Goal: Task Accomplishment & Management: Complete application form

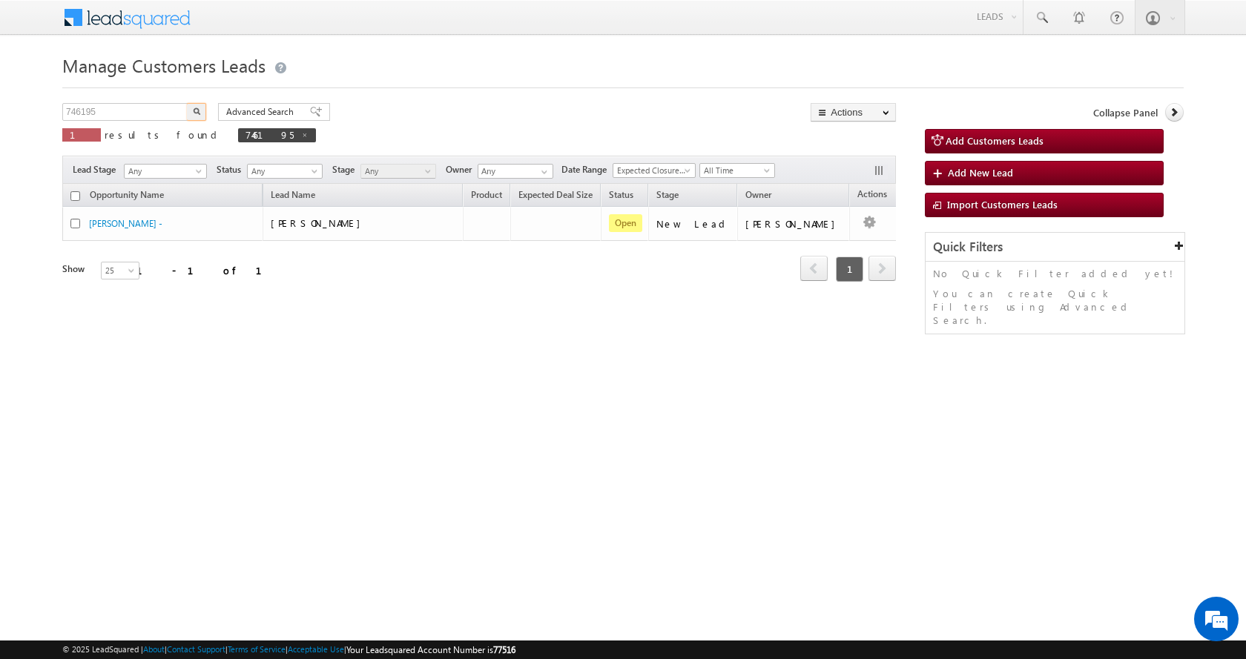
click at [0, 95] on body "Menu Aman Yadav sitar a11@k serve .co.i" at bounding box center [623, 210] width 1246 height 420
type input "757026"
click at [187, 103] on button "button" at bounding box center [196, 112] width 19 height 18
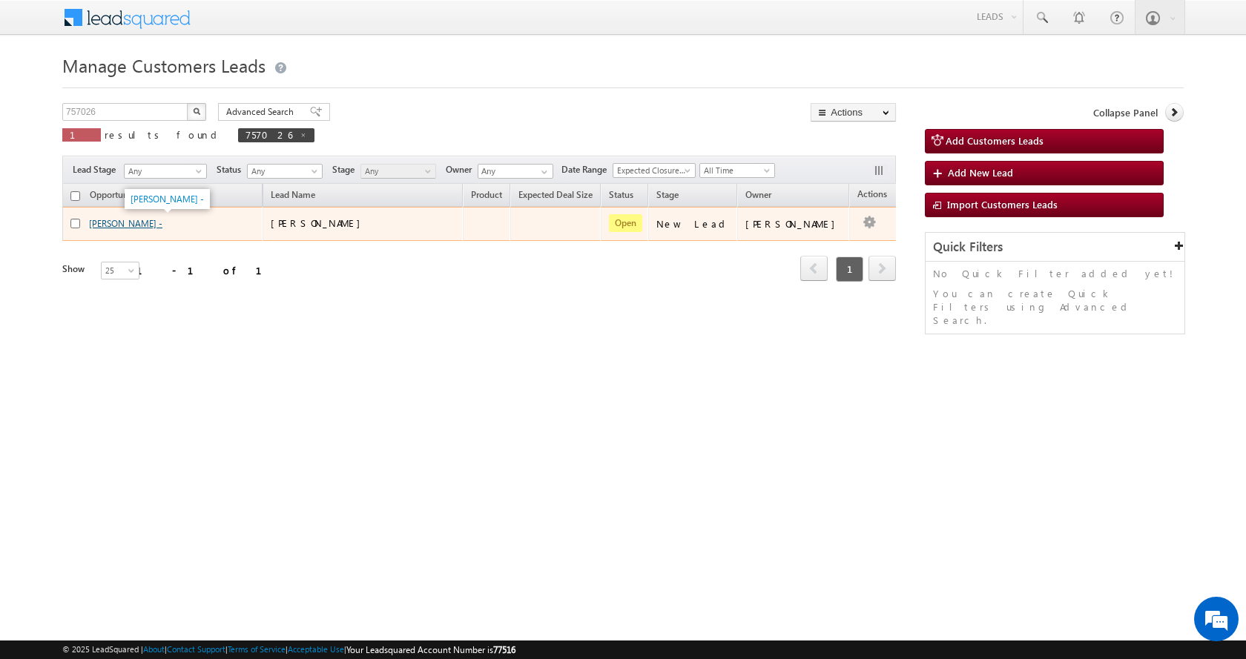
click at [128, 220] on link "[PERSON_NAME] -" at bounding box center [125, 223] width 73 height 11
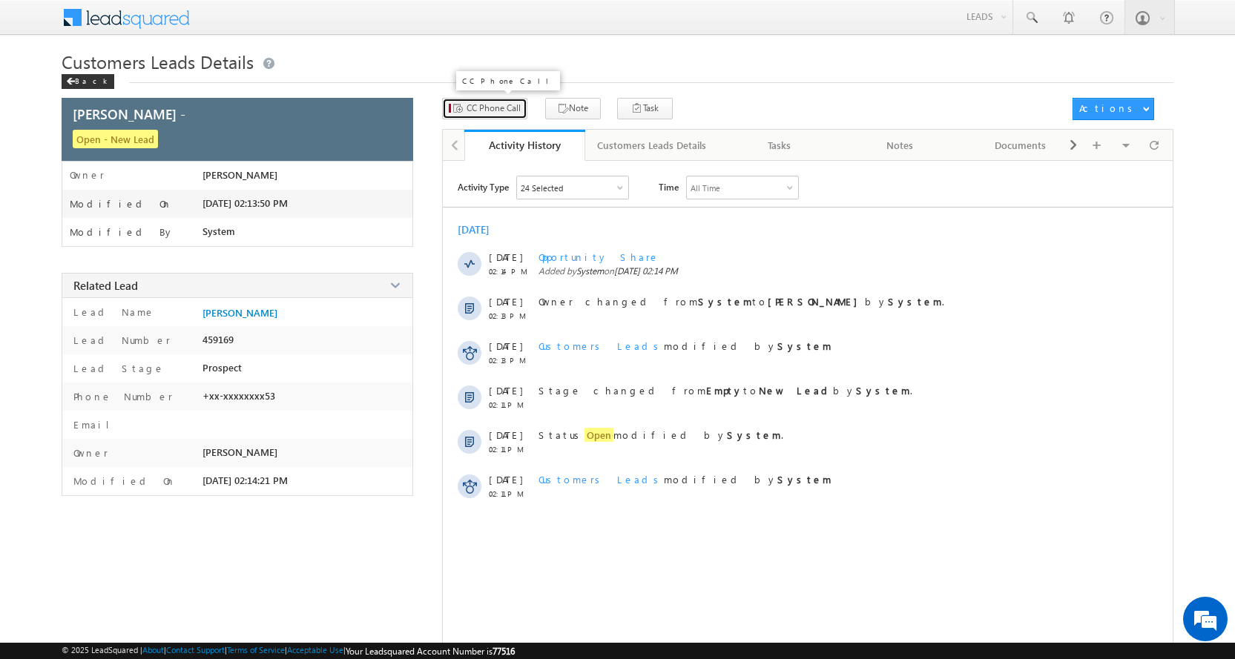
click at [469, 108] on span "CC Phone Call" at bounding box center [493, 108] width 54 height 13
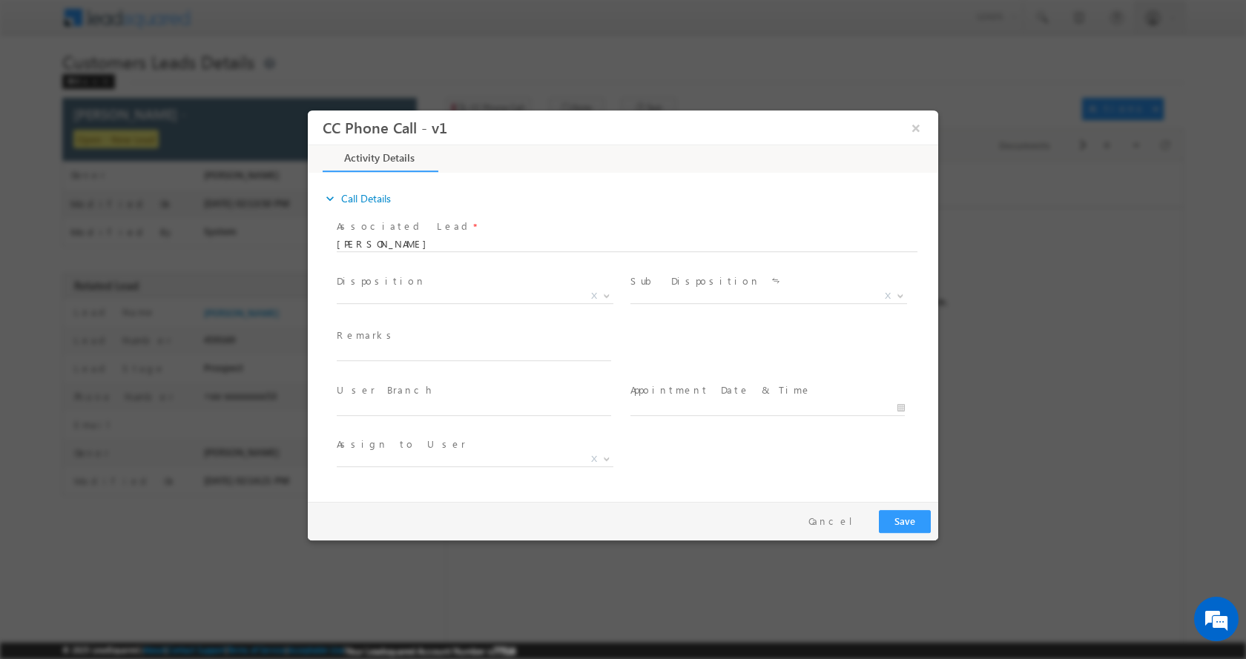
select select "gyarsilal.panwar@sgrlimited.in"
click at [402, 351] on input "text" at bounding box center [474, 353] width 274 height 15
type input "LOAN-15 L-20 L-JOB-30 K-AGE-48-EMI-2700 K-JOB-28-PIN CODE-451228"
click at [602, 292] on b at bounding box center [606, 294] width 9 height 5
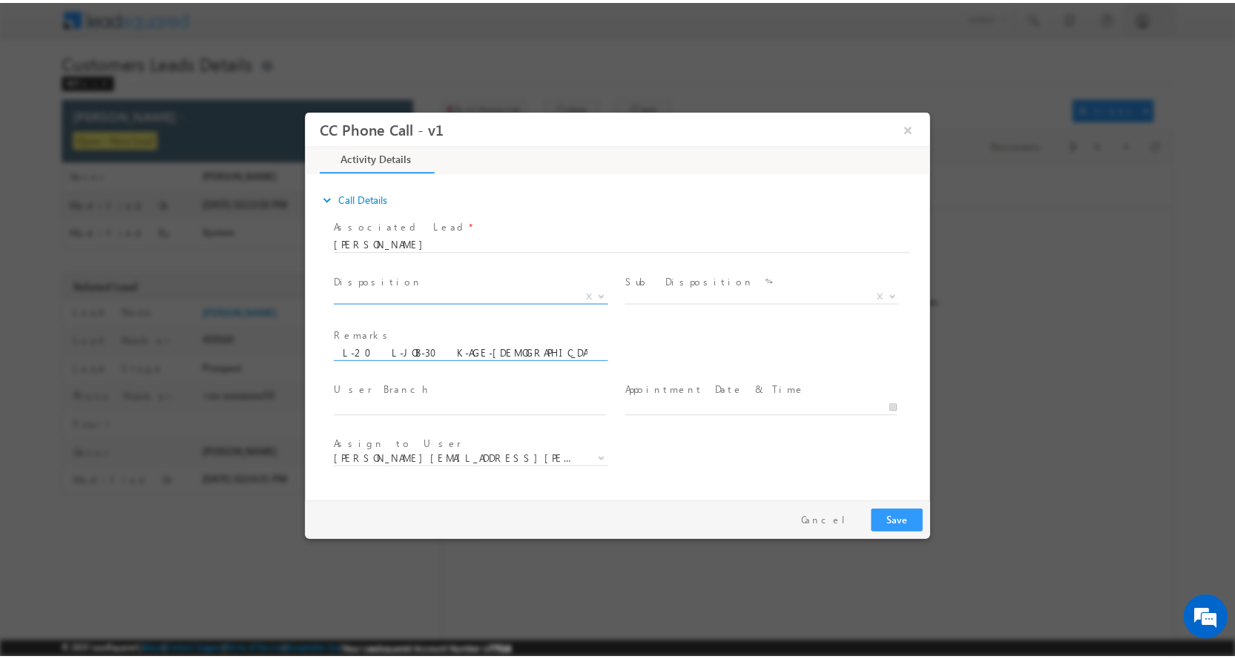
scroll to position [0, 0]
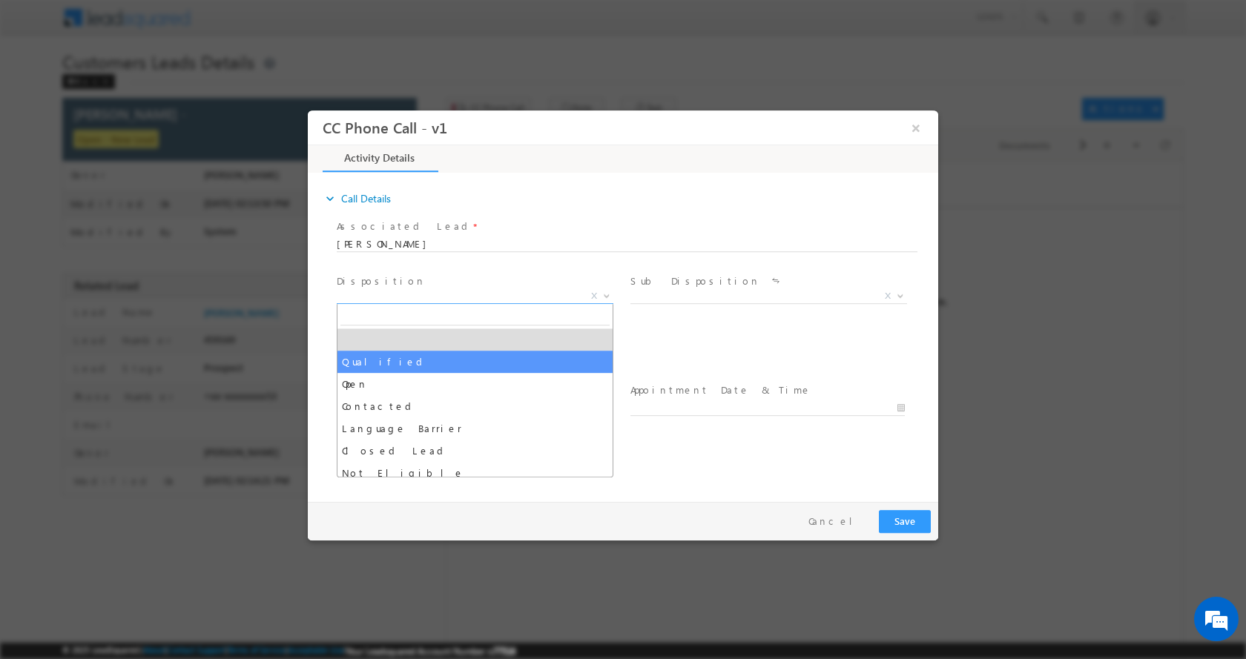
drag, startPoint x: 349, startPoint y: 363, endPoint x: 393, endPoint y: 360, distance: 44.6
select select "Qualified"
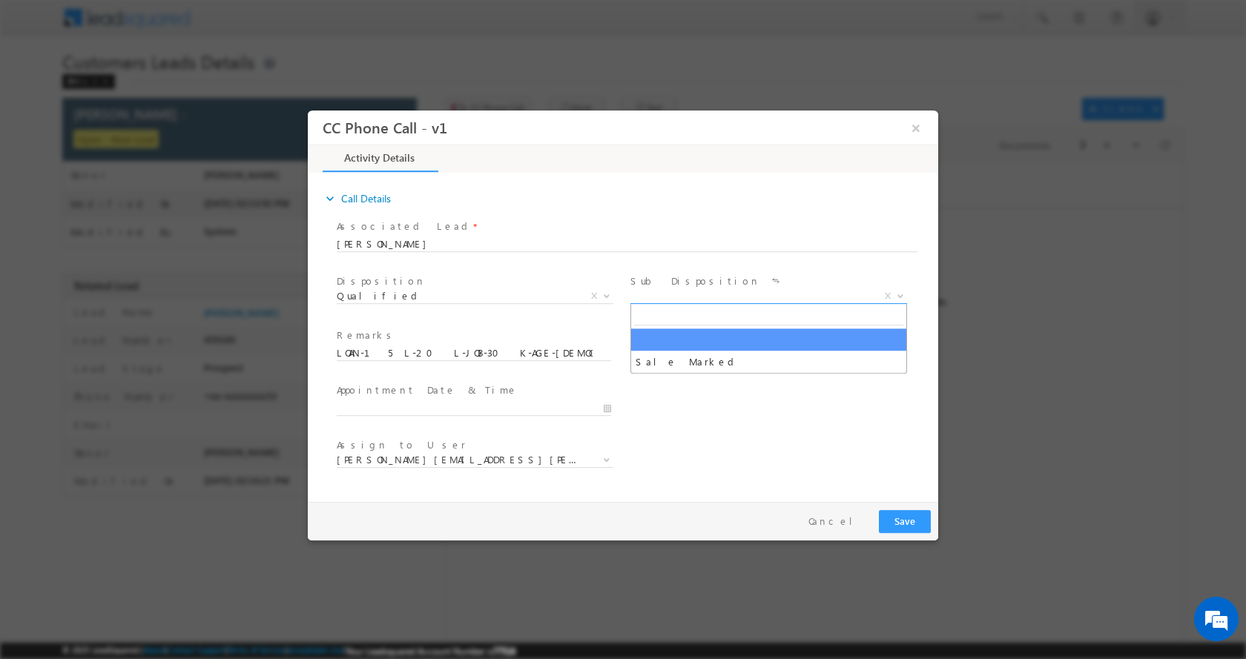
click at [902, 294] on b at bounding box center [900, 294] width 9 height 5
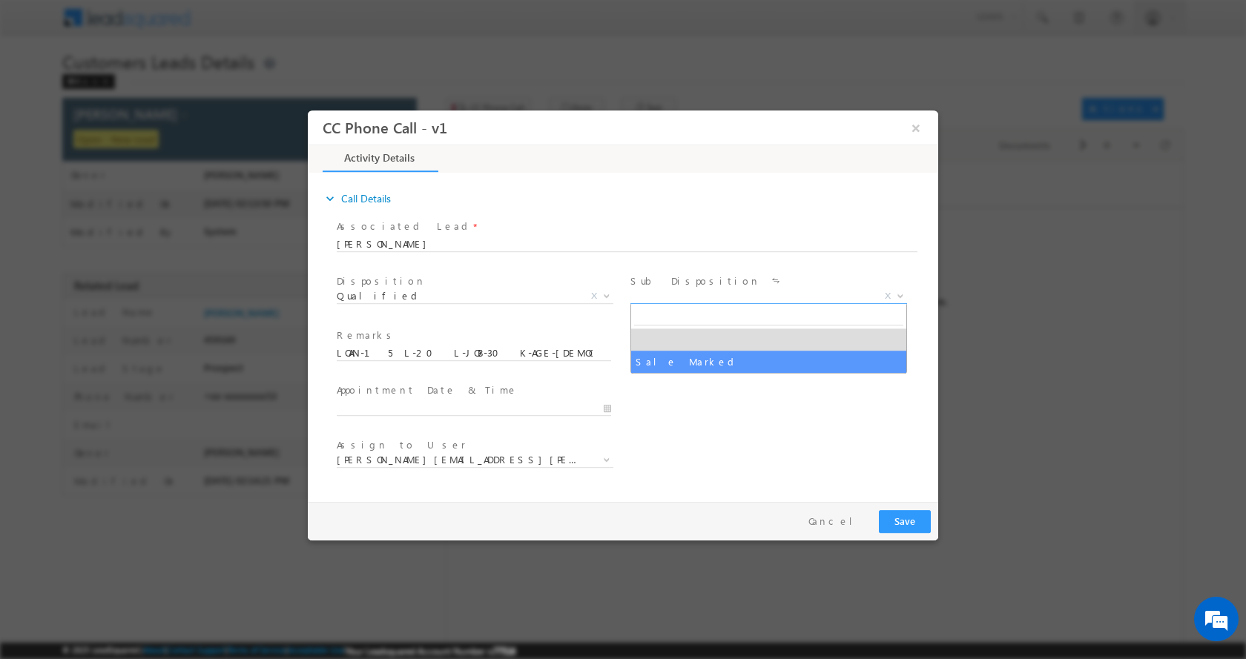
select select "Sale Marked"
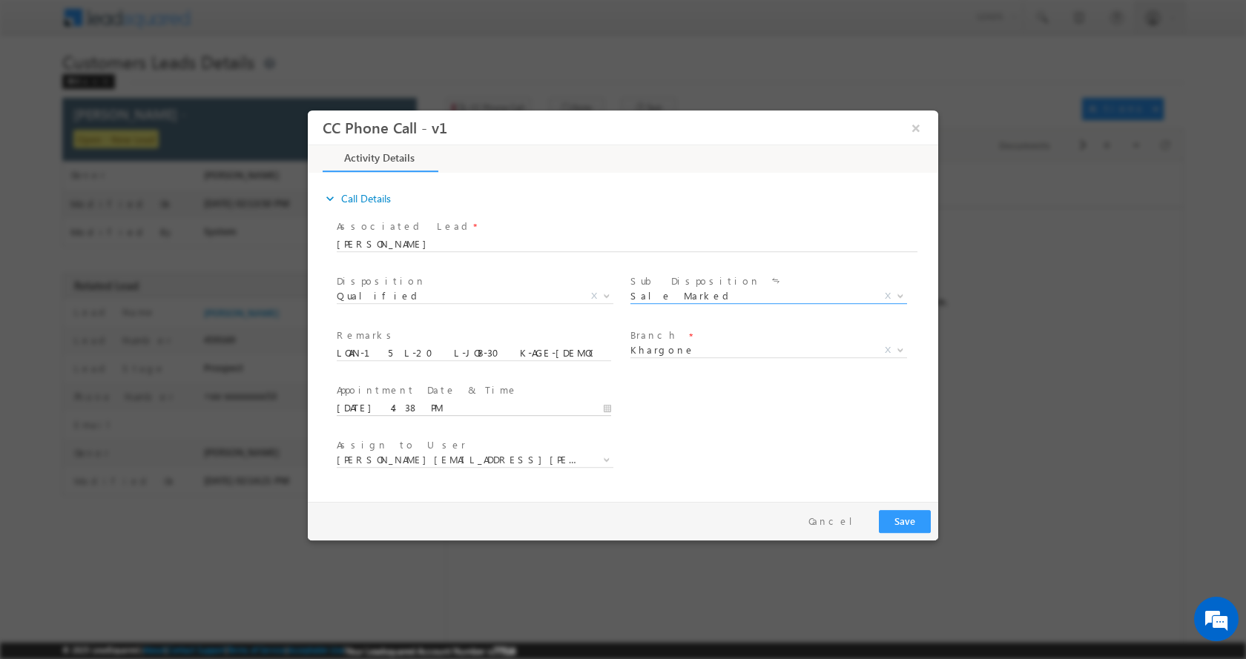
click at [604, 411] on input "08/13/2025 4:38 PM" at bounding box center [474, 407] width 274 height 15
type input "08/14/2025 3:38 PM"
type input "03"
click at [394, 390] on span at bounding box center [393, 394] width 10 height 11
type input "08/14/2025 2:38 PM"
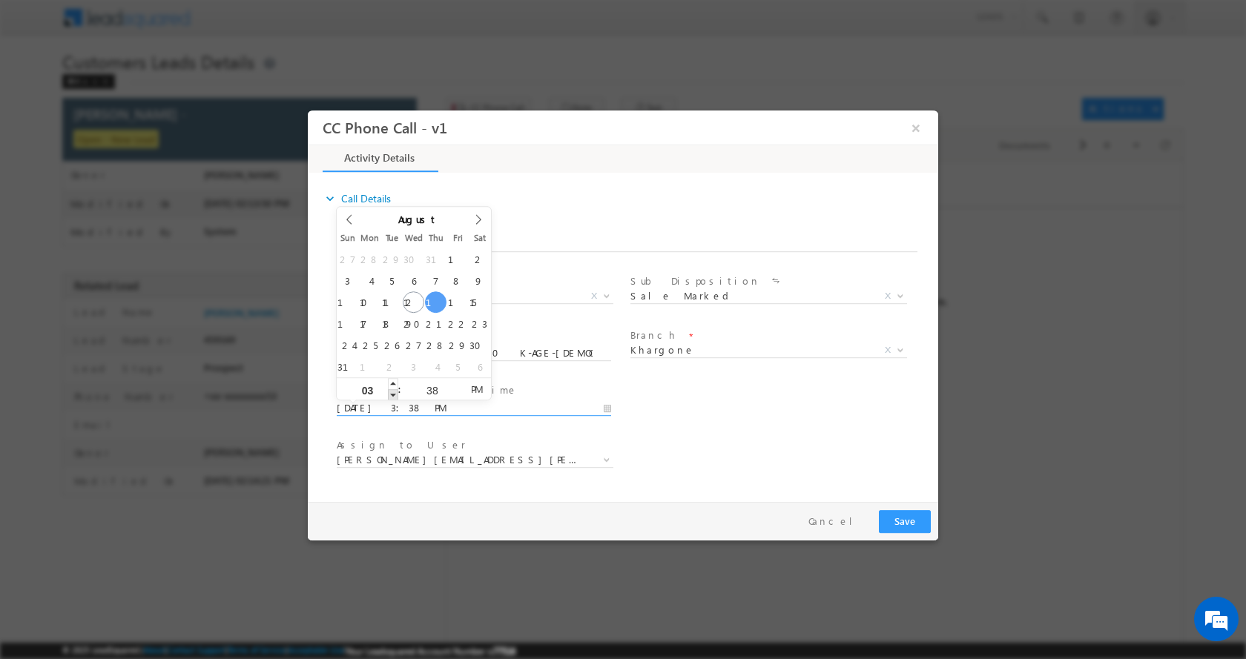
type input "02"
click at [394, 390] on span at bounding box center [393, 394] width 10 height 11
type input "08/14/2025 1:38 PM"
type input "01"
click at [394, 390] on span at bounding box center [393, 394] width 10 height 11
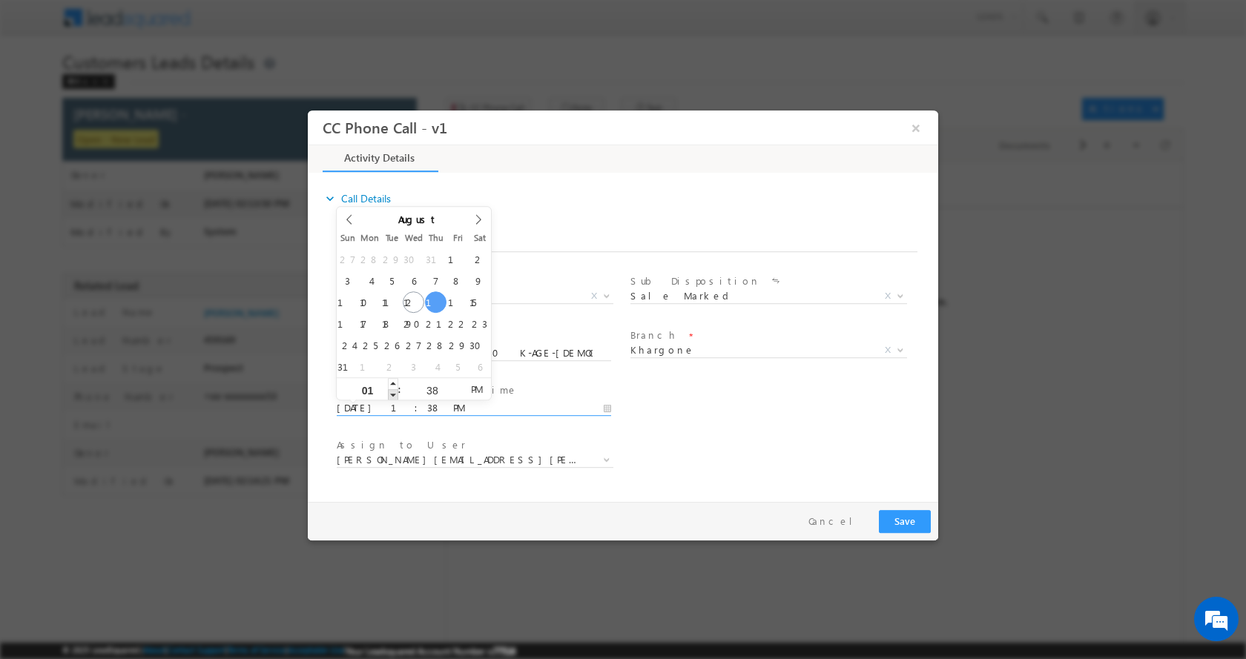
type input "08/14/2025 12:38 PM"
type input "12"
click at [394, 390] on span at bounding box center [393, 394] width 10 height 11
type input "08/14/2025 12:37 PM"
type input "37"
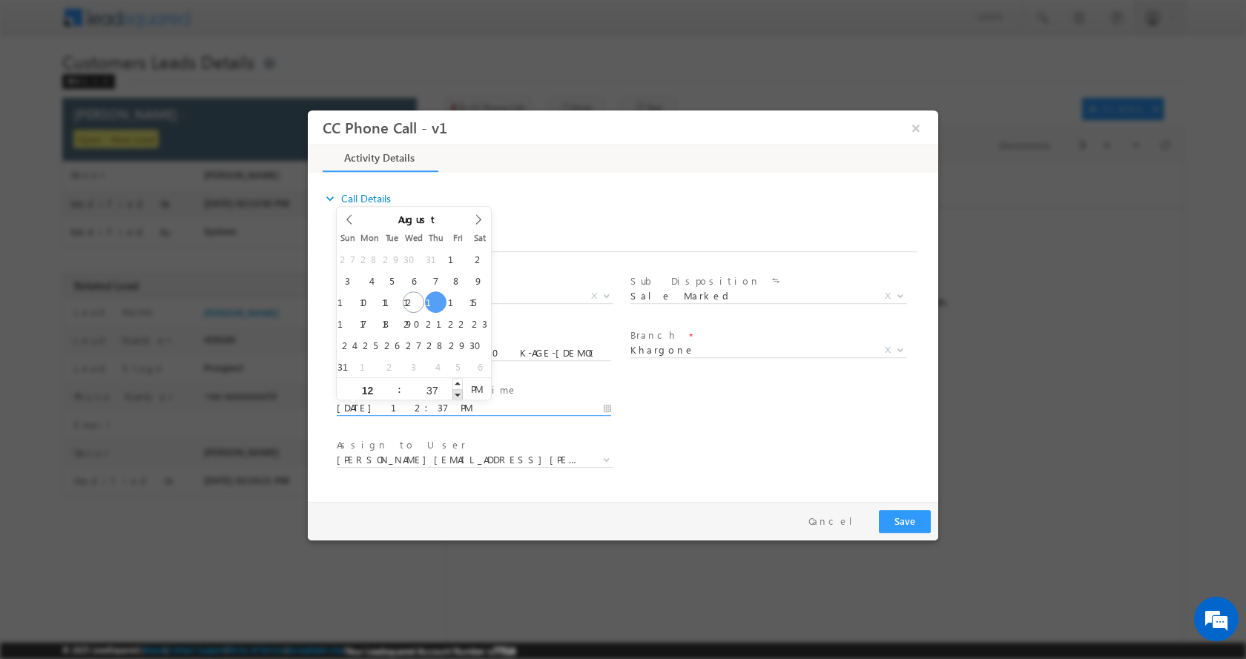
click at [456, 393] on span at bounding box center [457, 394] width 10 height 11
type input "08/14/2025 12:36 PM"
type input "36"
click at [456, 393] on span at bounding box center [457, 394] width 10 height 11
type input "08/14/2025 12:35 PM"
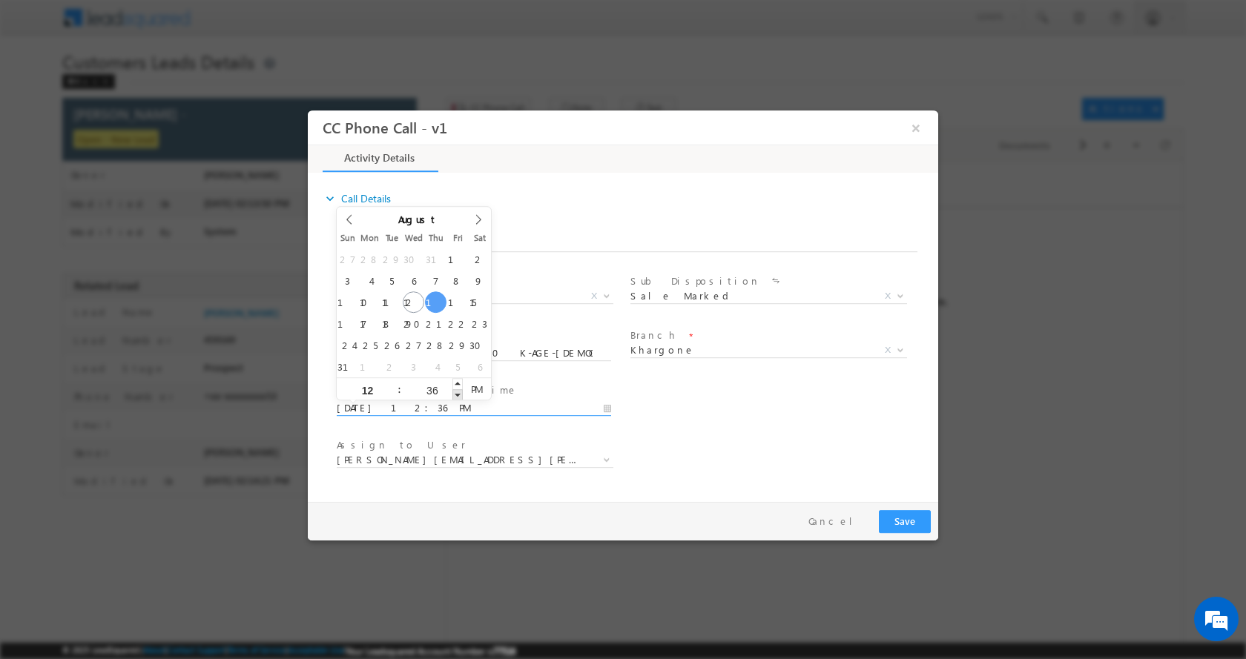
type input "35"
click at [456, 393] on span at bounding box center [457, 394] width 10 height 11
type input "08/14/2025 12:34 PM"
type input "34"
click at [456, 393] on span at bounding box center [457, 394] width 10 height 11
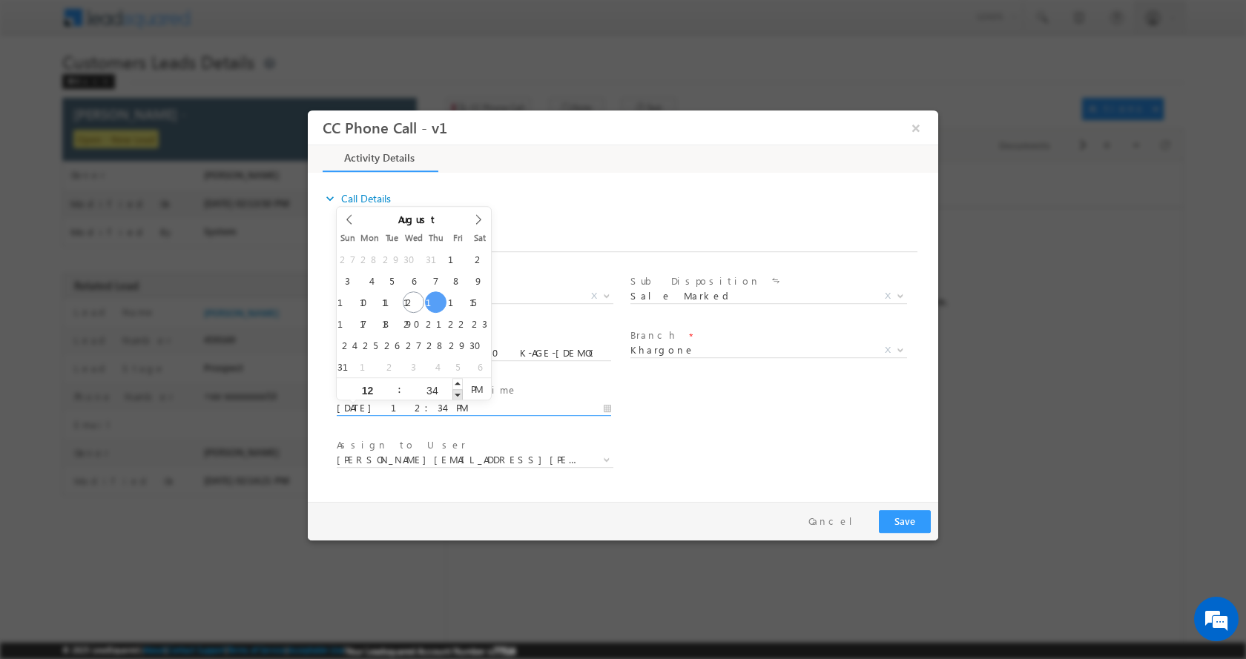
type input "08/14/2025 12:33 PM"
type input "33"
click at [456, 393] on span at bounding box center [457, 394] width 10 height 11
type input "08/14/2025 12:32 PM"
type input "32"
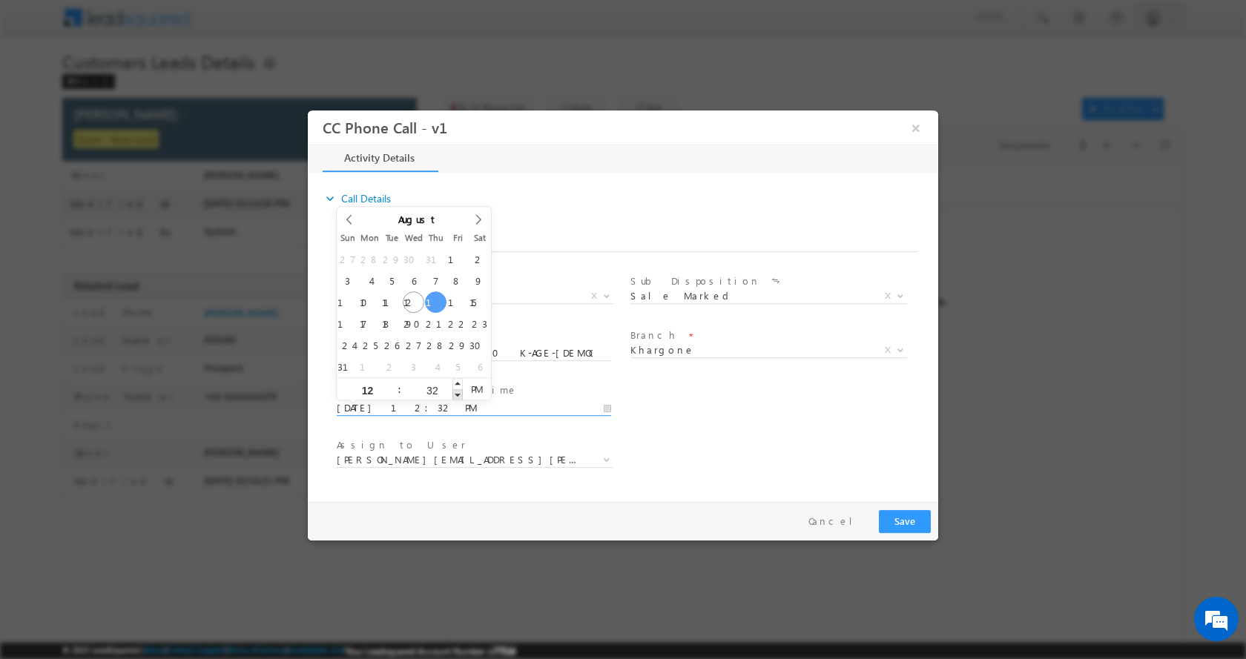
click at [456, 393] on span at bounding box center [457, 394] width 10 height 11
type input "08/14/2025 12:31 PM"
type input "31"
click at [456, 393] on span at bounding box center [457, 394] width 10 height 11
type input "08/14/2025 12:30 PM"
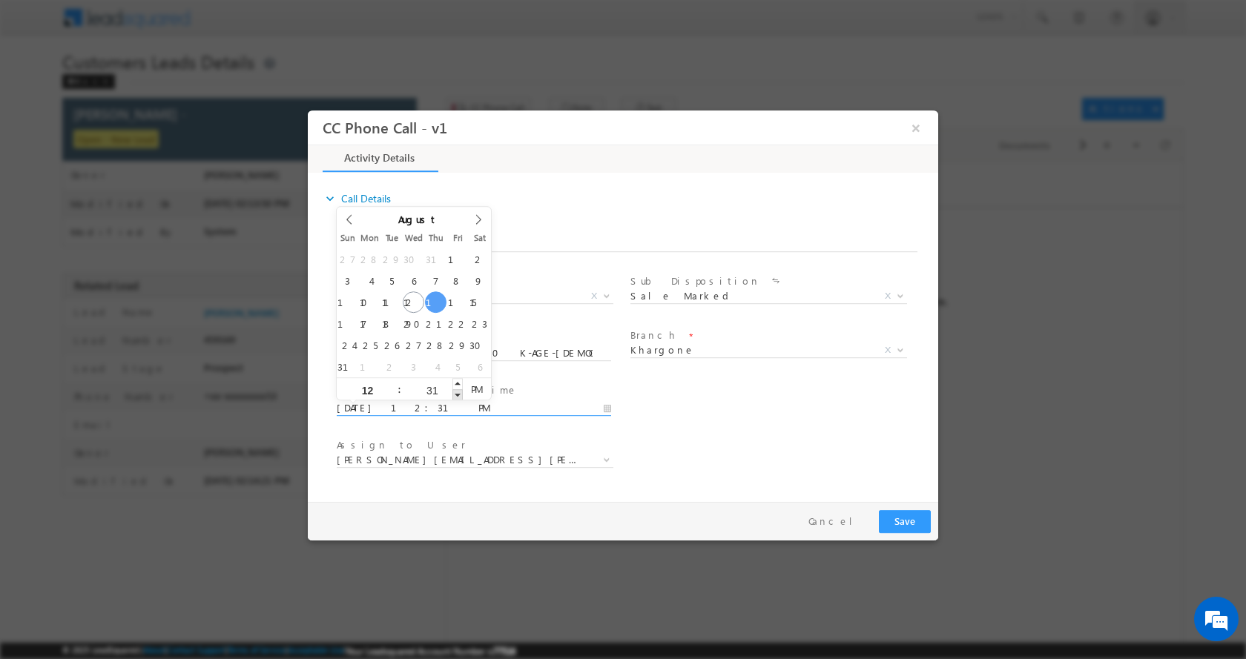
type input "30"
click at [456, 393] on span at bounding box center [457, 394] width 10 height 11
type input "08/14/2025 12:29 PM"
type input "29"
click at [456, 393] on span at bounding box center [457, 394] width 10 height 11
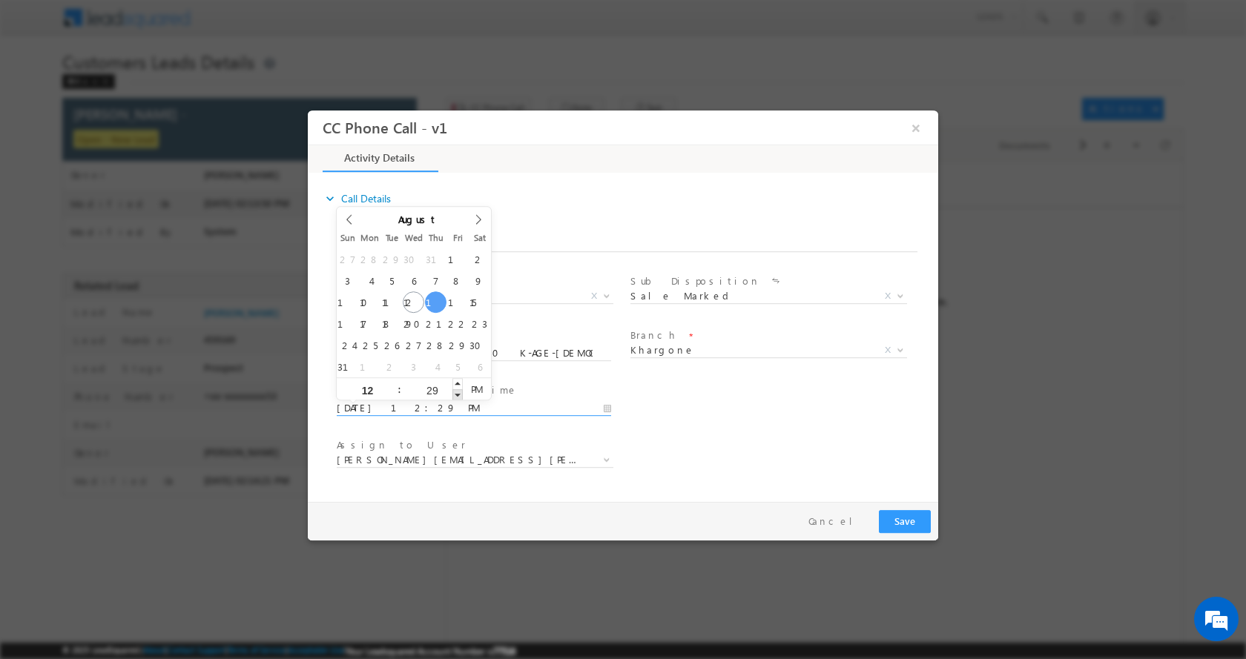
type input "08/14/2025 12:28 PM"
type input "28"
click at [456, 393] on span at bounding box center [457, 394] width 10 height 11
type input "08/14/2025 12:27 PM"
type input "27"
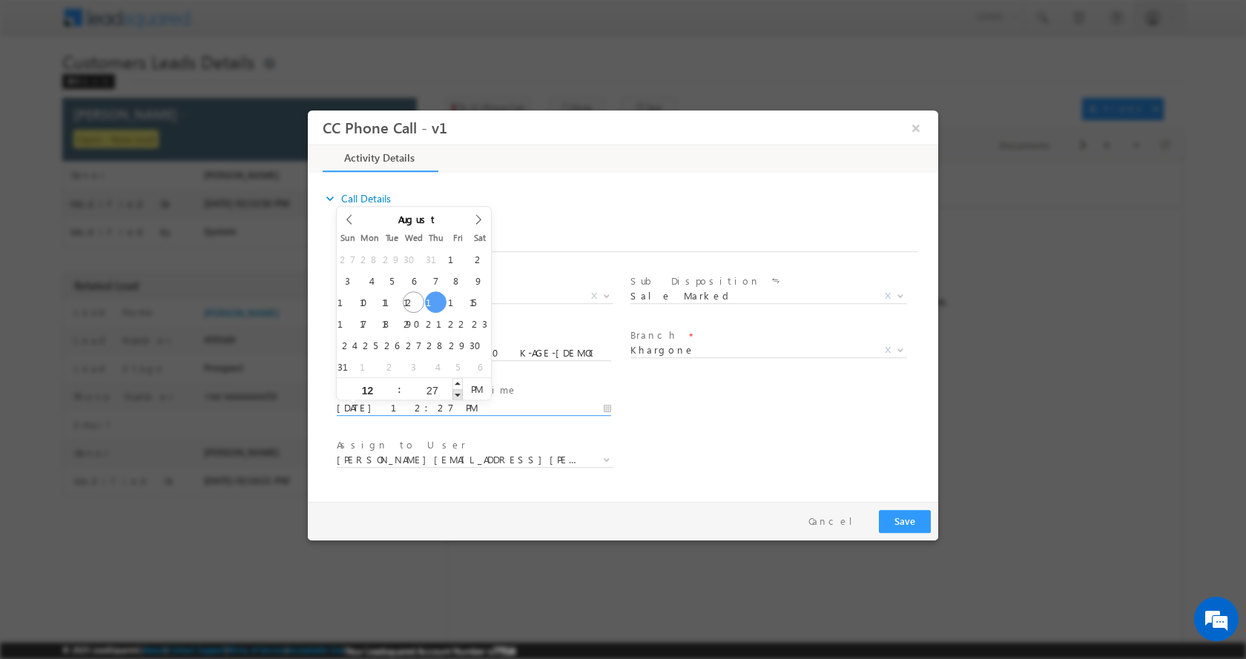
click at [456, 393] on span at bounding box center [457, 394] width 10 height 11
type input "08/14/2025 12:26 PM"
type input "26"
click at [456, 393] on span at bounding box center [457, 394] width 10 height 11
type input "08/14/2025 12:25 PM"
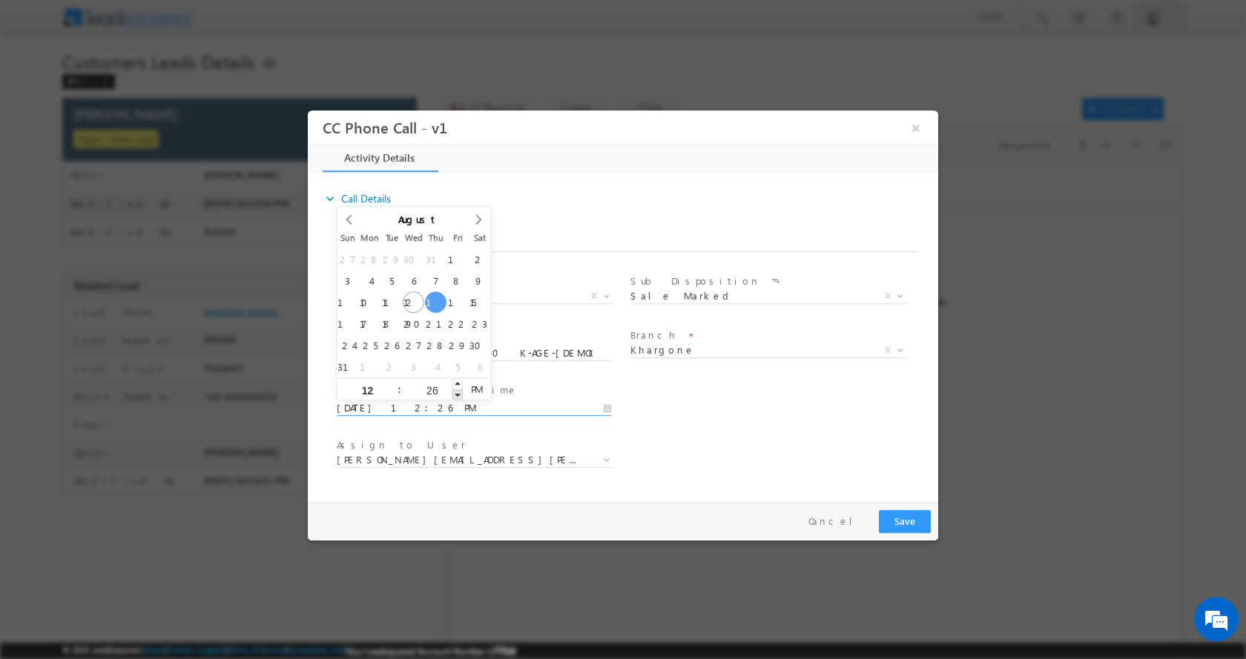
type input "25"
click at [456, 393] on span at bounding box center [457, 394] width 10 height 11
type input "08/14/2025 12:24 PM"
type input "24"
click at [456, 393] on span at bounding box center [457, 394] width 10 height 11
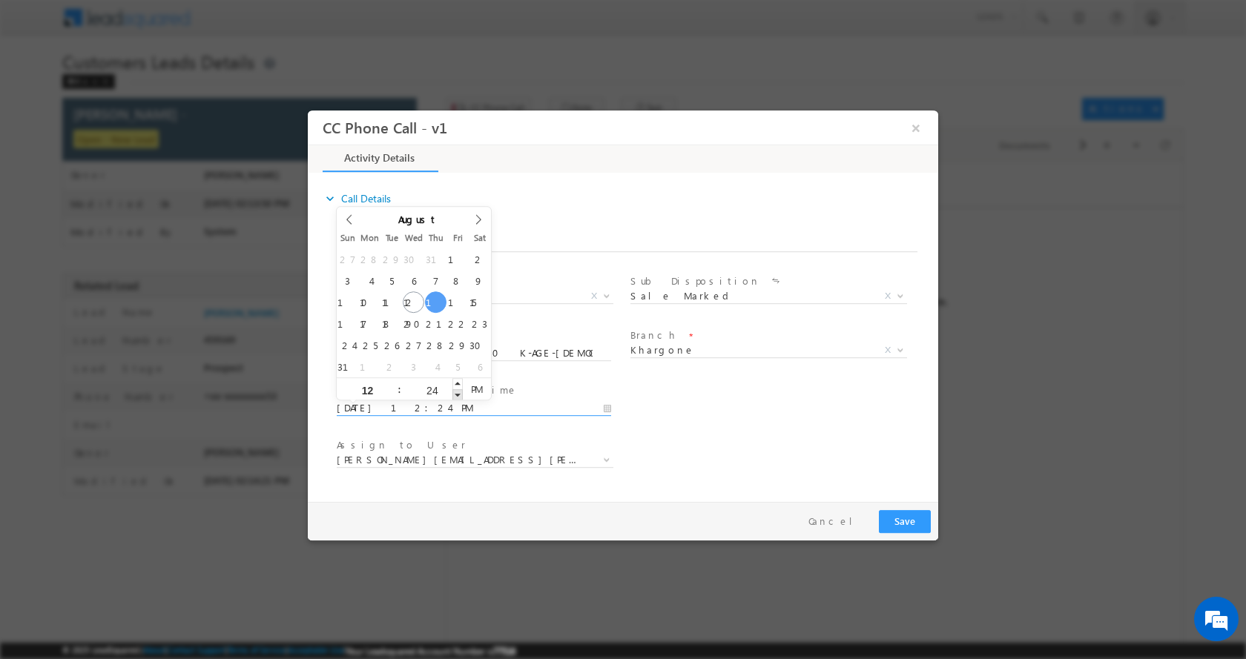
type input "08/14/2025 12:23 PM"
type input "23"
click at [456, 393] on span at bounding box center [457, 394] width 10 height 11
type input "08/14/2025 12:22 PM"
type input "22"
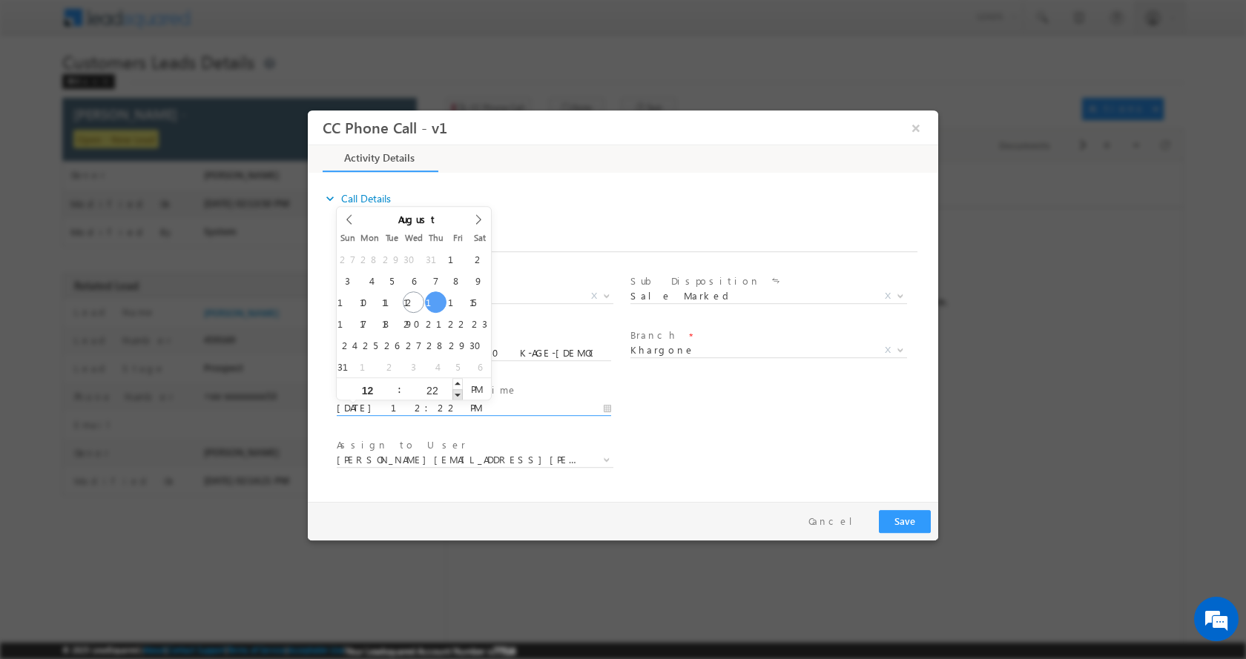
click at [456, 393] on span at bounding box center [457, 394] width 10 height 11
type input "08/14/2025 12:21 PM"
type input "21"
click at [456, 393] on span at bounding box center [457, 394] width 10 height 11
type input "08/14/2025 12:20 PM"
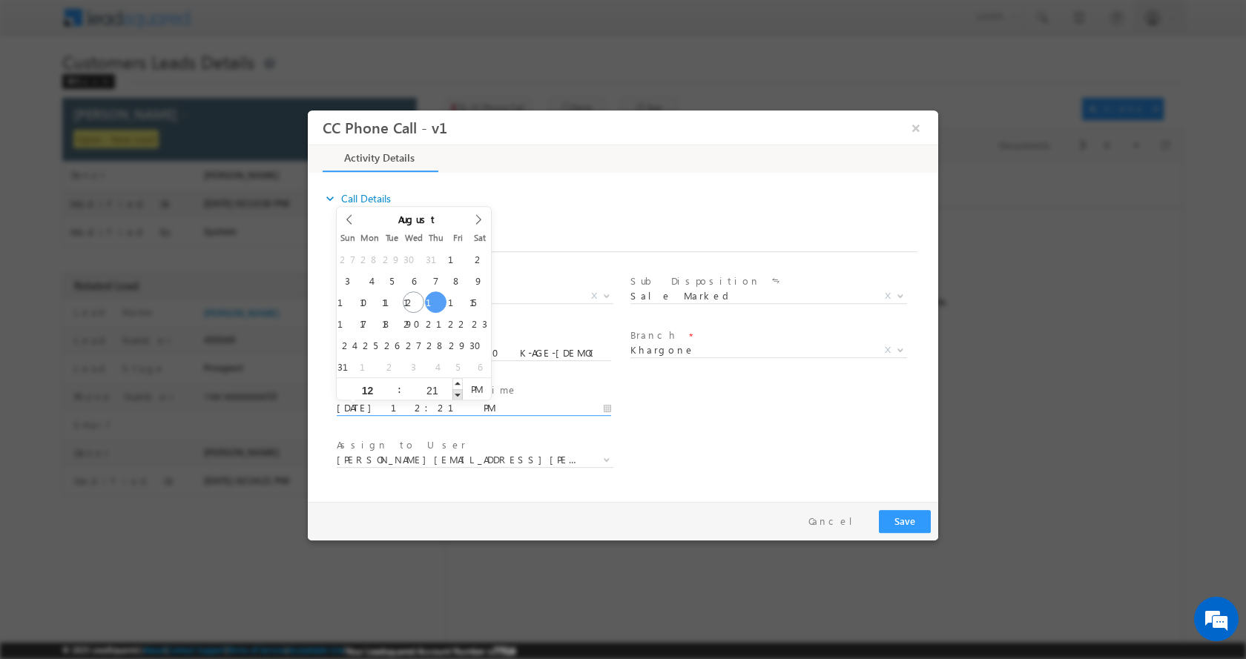
type input "20"
click at [456, 393] on span at bounding box center [457, 394] width 10 height 11
type input "08/14/2025 12:19 PM"
type input "19"
click at [456, 393] on span at bounding box center [457, 394] width 10 height 11
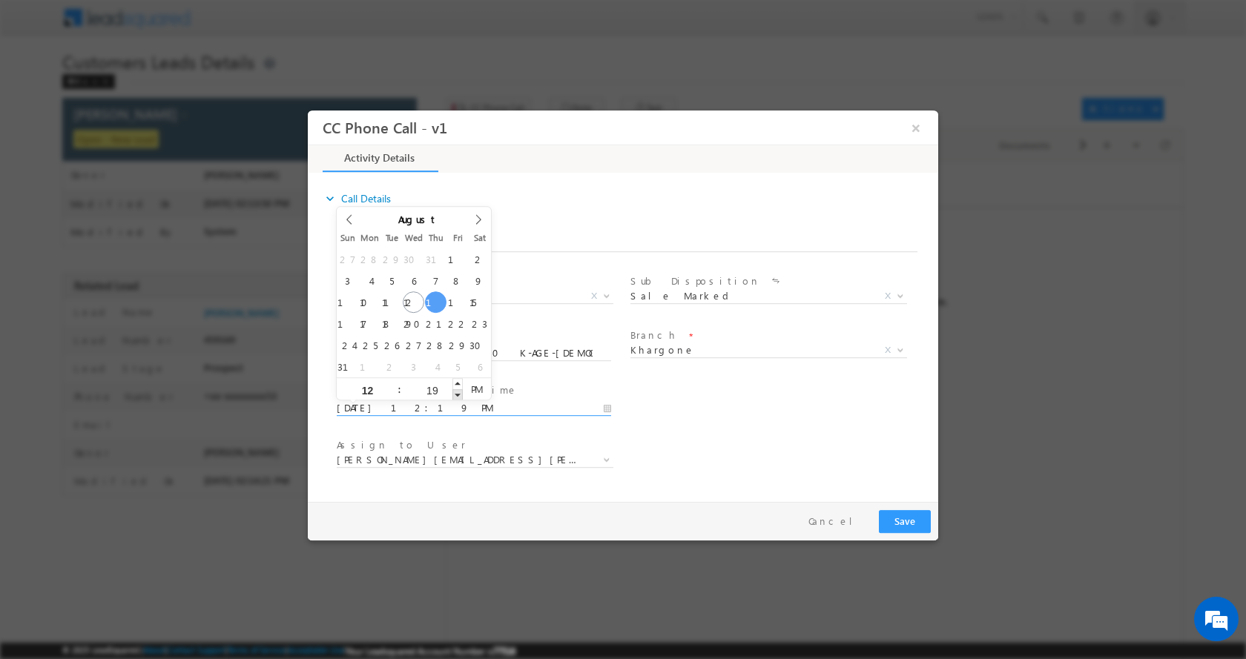
type input "08/14/2025 12:18 PM"
type input "18"
click at [456, 393] on span at bounding box center [457, 394] width 10 height 11
type input "08/14/2025 12:17 PM"
type input "17"
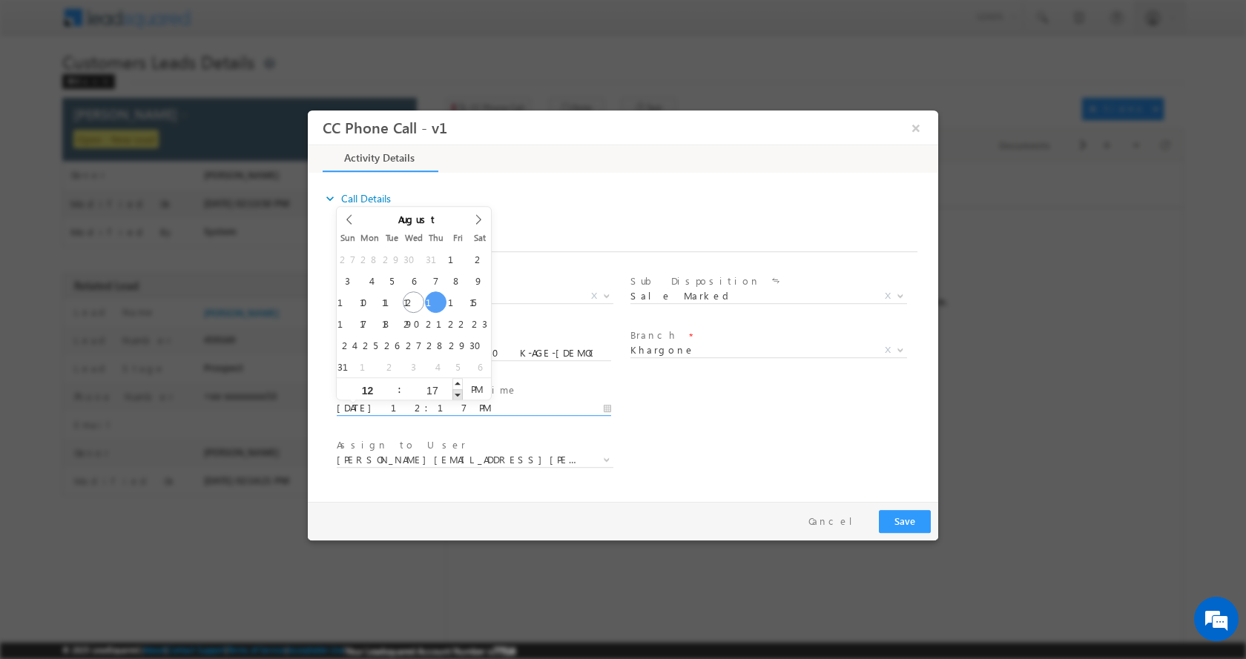
click at [456, 393] on span at bounding box center [457, 394] width 10 height 11
type input "08/14/2025 12:16 PM"
type input "16"
click at [456, 393] on span at bounding box center [457, 394] width 10 height 11
type input "08/14/2025 12:15 PM"
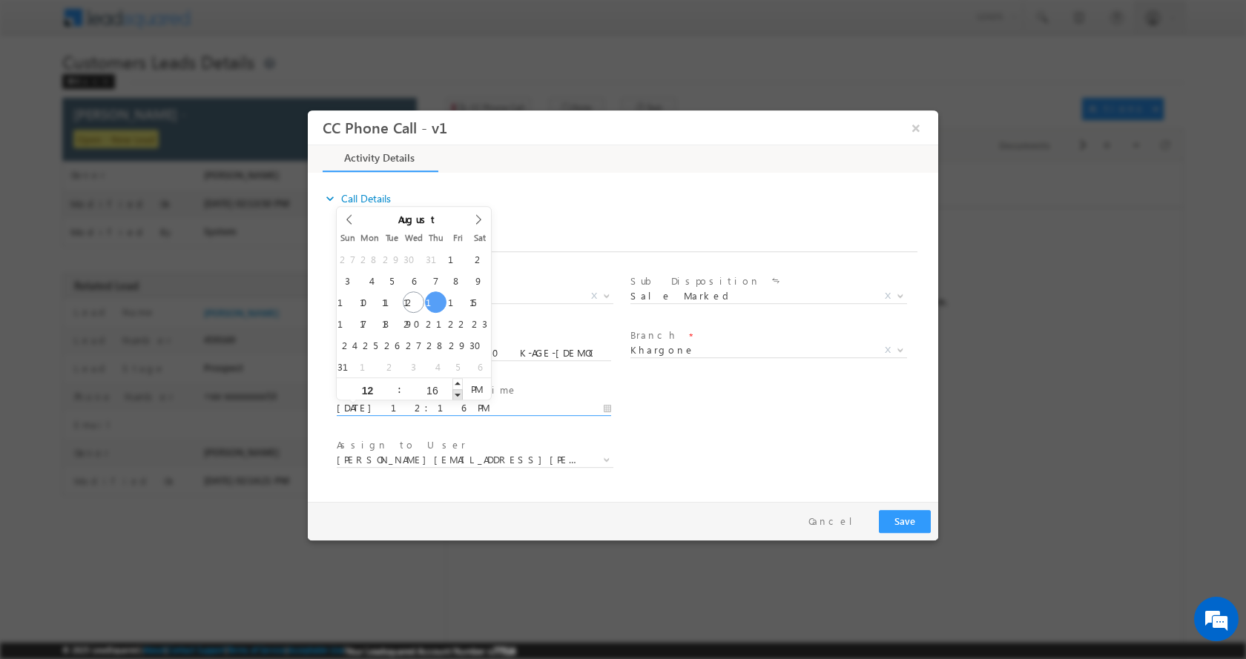
type input "15"
click at [456, 393] on span at bounding box center [457, 394] width 10 height 11
type input "08/14/2025 12:14 PM"
type input "14"
click at [456, 393] on span at bounding box center [457, 394] width 10 height 11
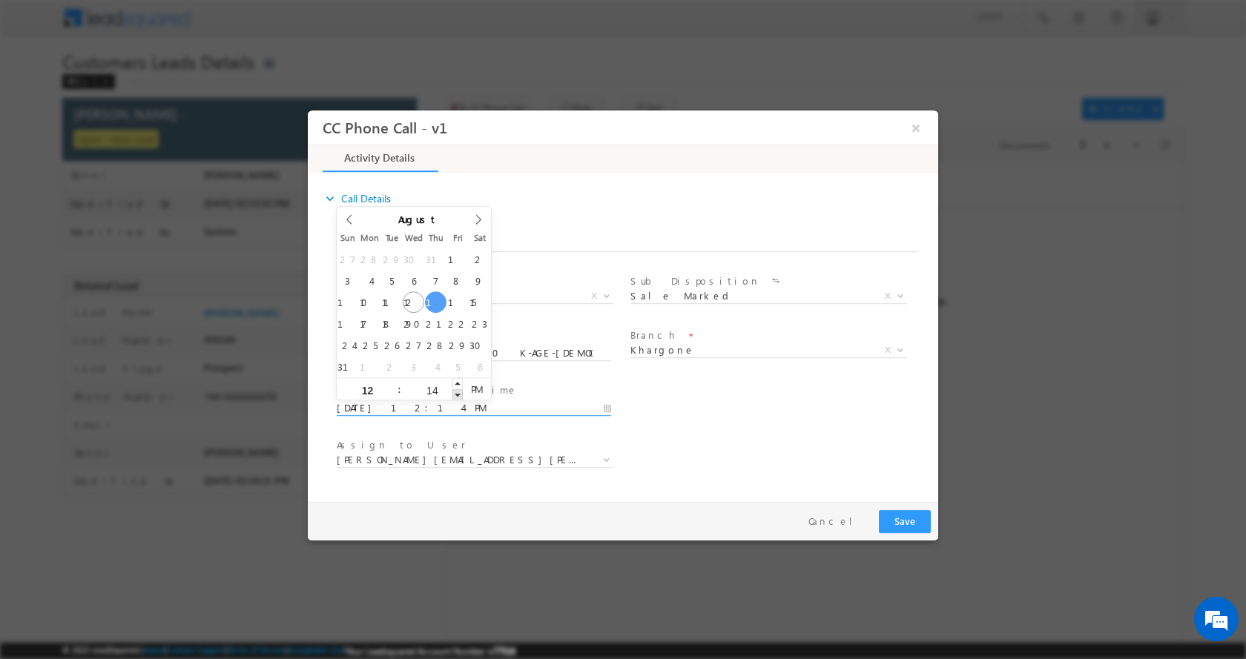
type input "08/14/2025 12:13 PM"
type input "13"
click at [456, 392] on span at bounding box center [457, 394] width 10 height 11
type input "08/14/2025 12:12 PM"
type input "12"
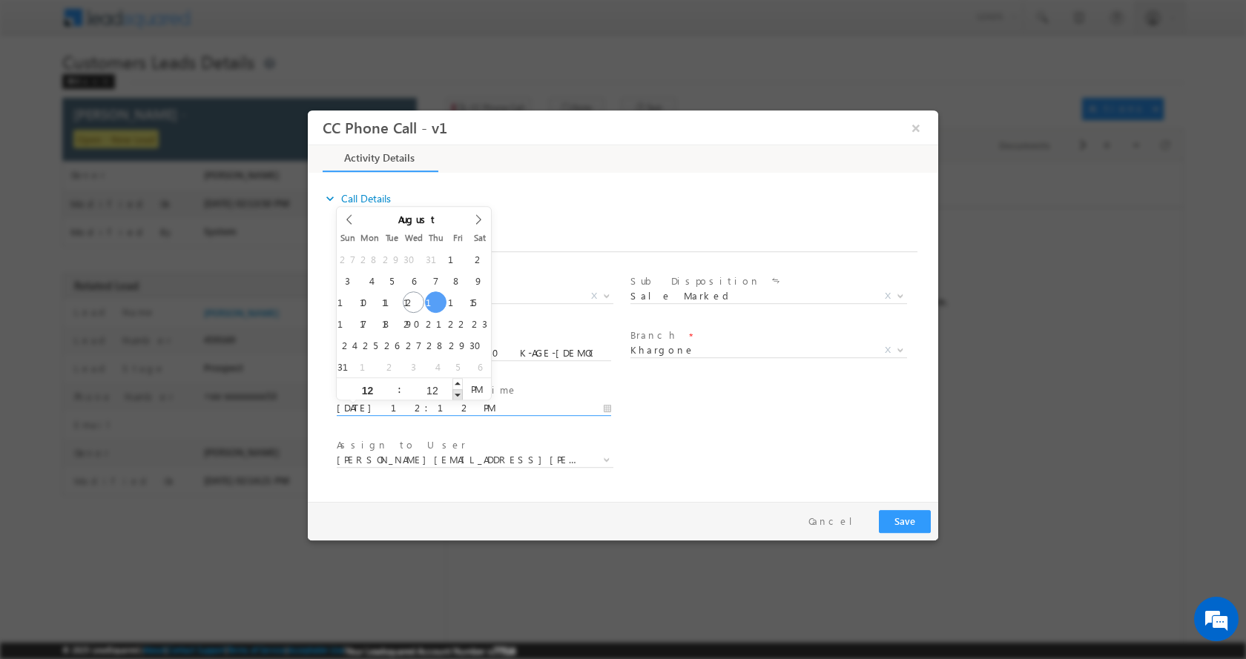
click at [456, 392] on span at bounding box center [457, 394] width 10 height 11
type input "08/14/2025 12:11 PM"
type input "11"
click at [456, 392] on span at bounding box center [457, 394] width 10 height 11
type input "08/14/2025 12:10 PM"
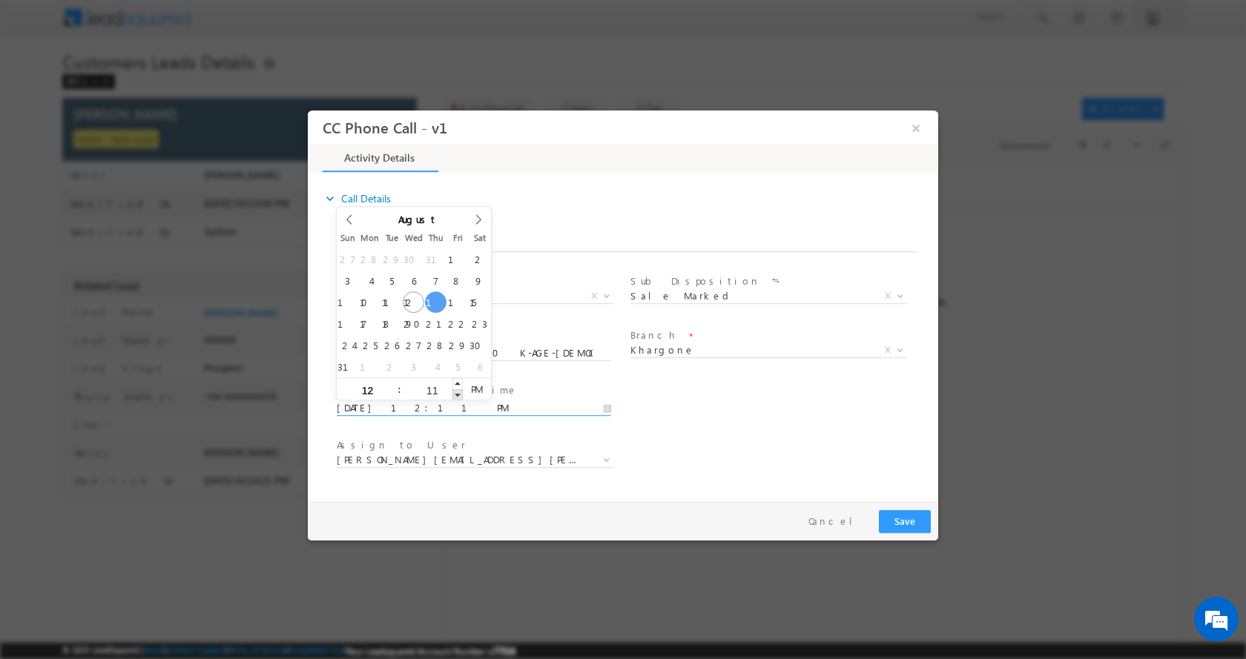
type input "10"
click at [456, 392] on span at bounding box center [457, 394] width 10 height 11
type input "08/14/2025 12:09 PM"
type input "09"
click at [456, 392] on span at bounding box center [457, 394] width 10 height 11
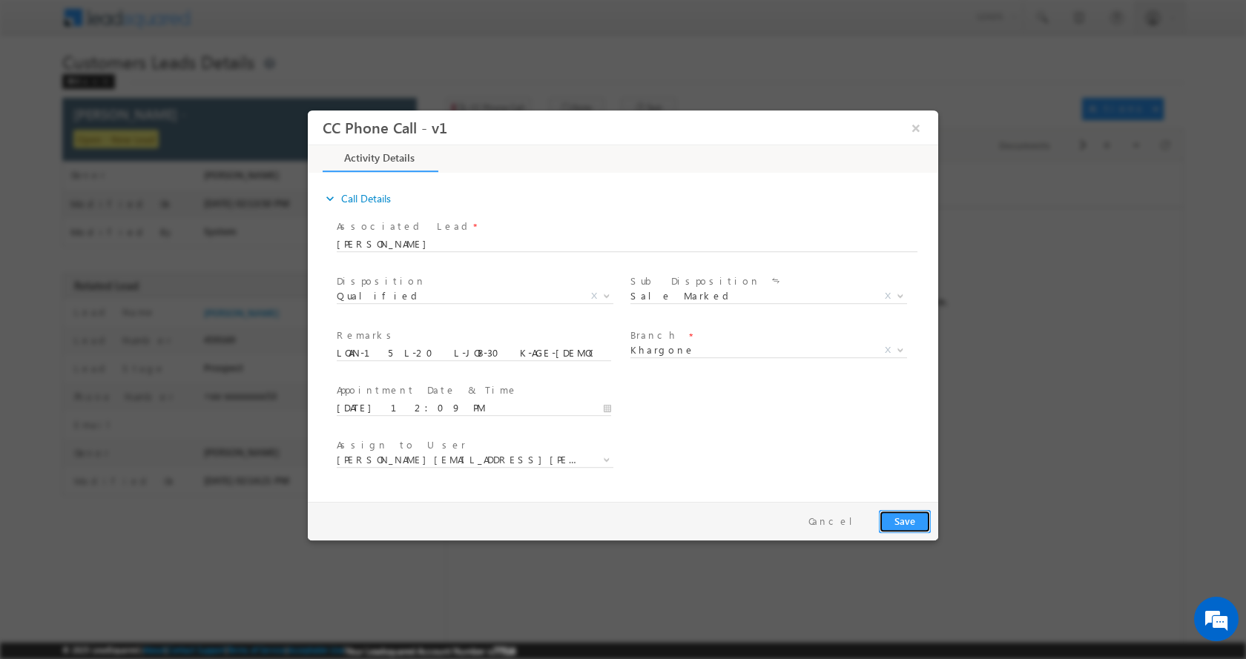
click at [907, 511] on button "Save" at bounding box center [905, 520] width 52 height 23
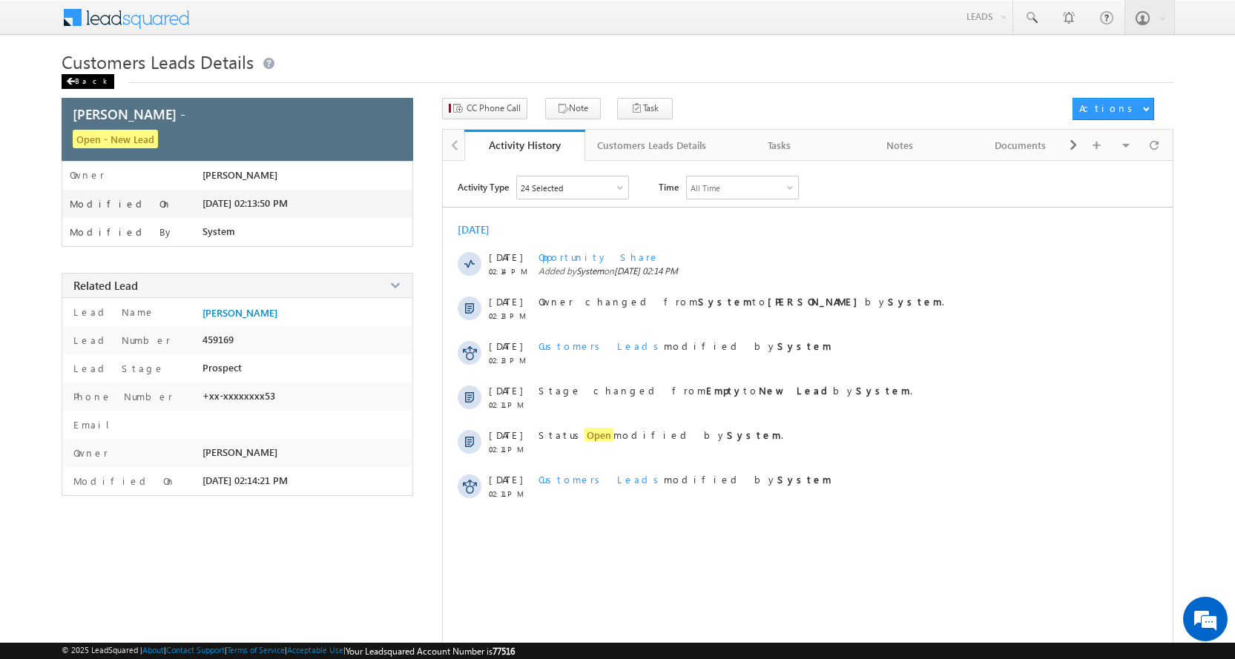
click at [75, 76] on div "Back" at bounding box center [88, 81] width 53 height 15
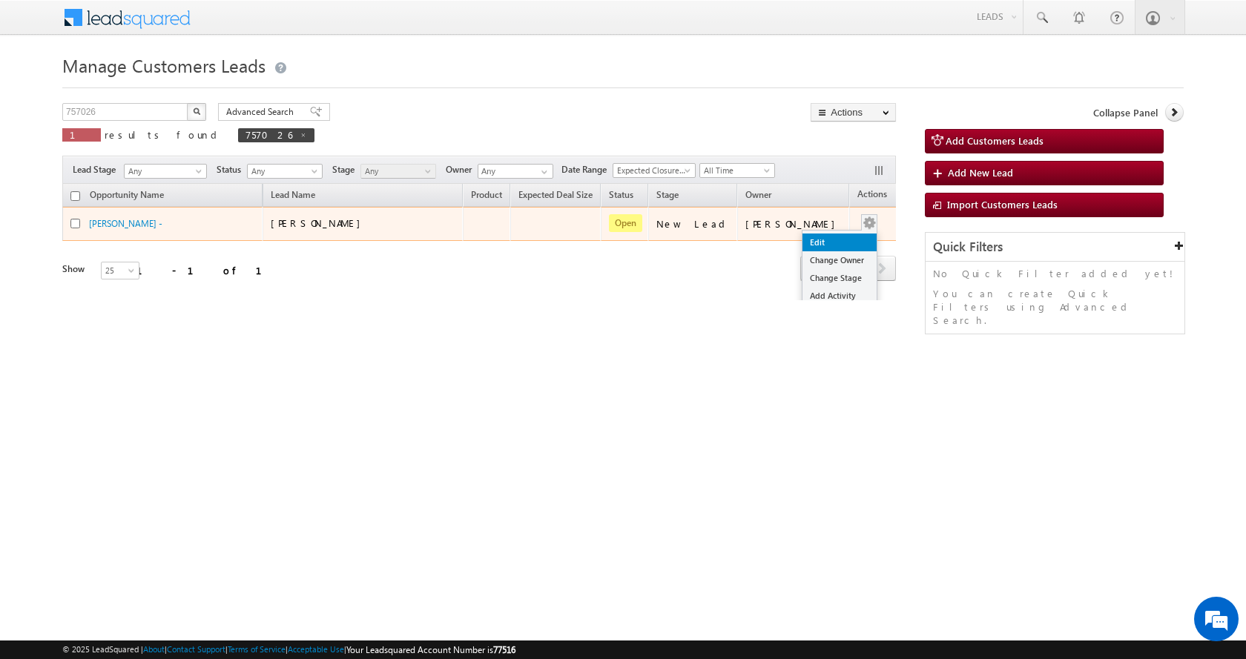
click at [818, 242] on link "Edit" at bounding box center [839, 243] width 74 height 18
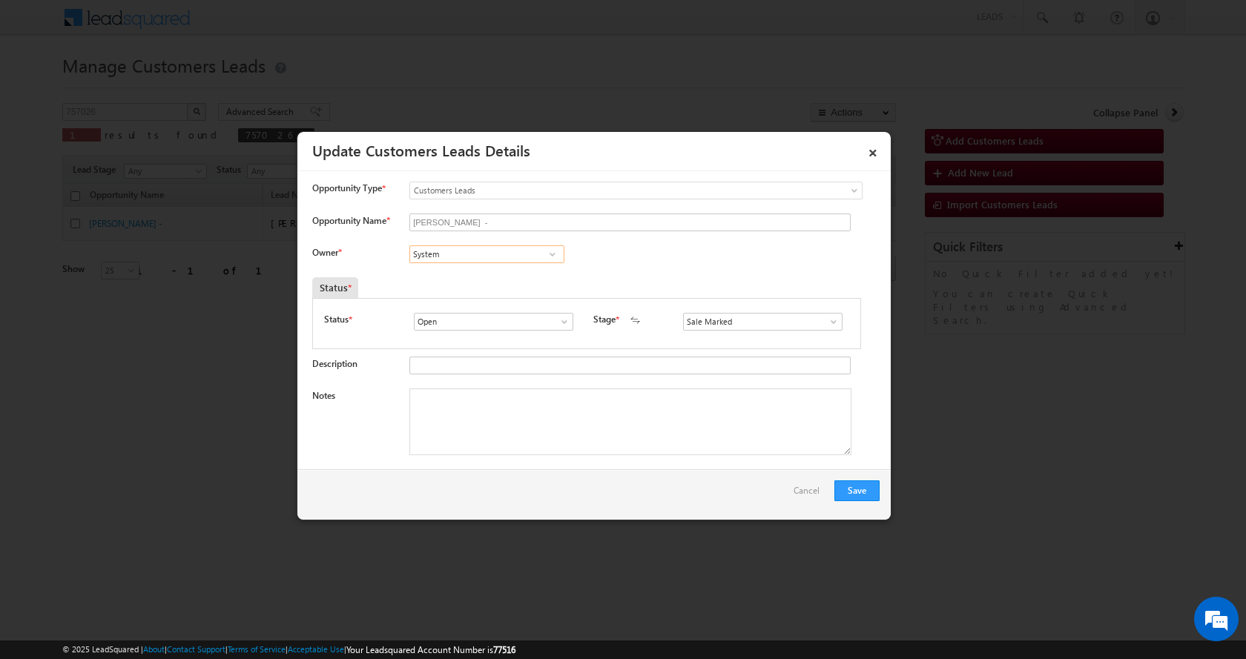
click at [461, 252] on input "System" at bounding box center [486, 254] width 155 height 18
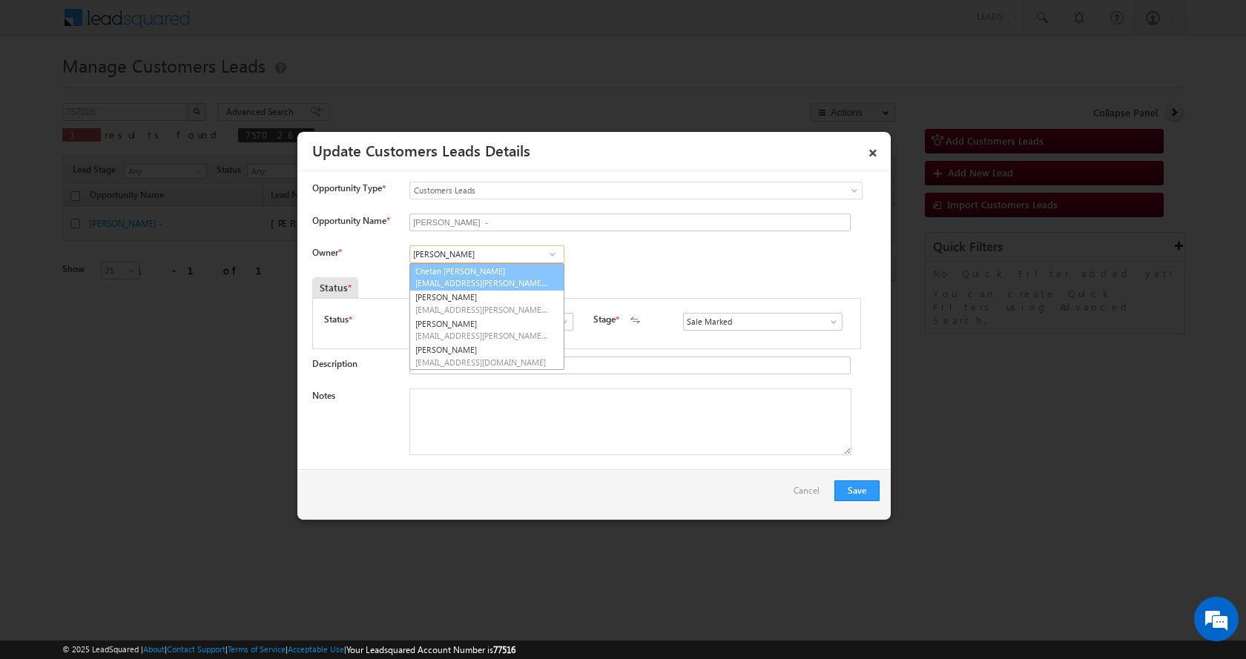
click at [520, 273] on link "[PERSON_NAME] Prajapati [EMAIL_ADDRESS][PERSON_NAME][DOMAIN_NAME]" at bounding box center [486, 277] width 155 height 28
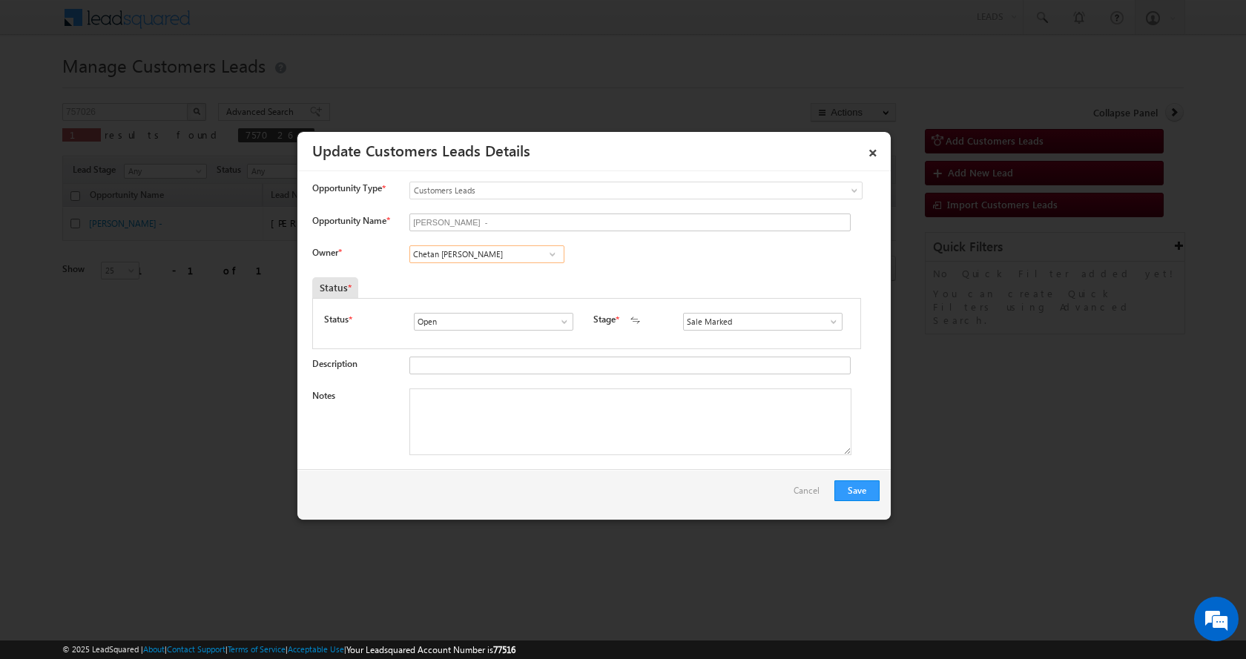
type input "Chetan [PERSON_NAME]"
click at [472, 426] on textarea "Notes" at bounding box center [630, 422] width 442 height 67
paste textarea "HOME-LOAN-15 L-PV-20 L-JOB-INCOME-30 K-AGE-[DEMOGRAPHIC_DATA]-EMI-2700 K-SON JO…"
drag, startPoint x: 478, startPoint y: 223, endPoint x: 407, endPoint y: 220, distance: 71.3
click at [409, 220] on input "[PERSON_NAME] -" at bounding box center [629, 223] width 441 height 18
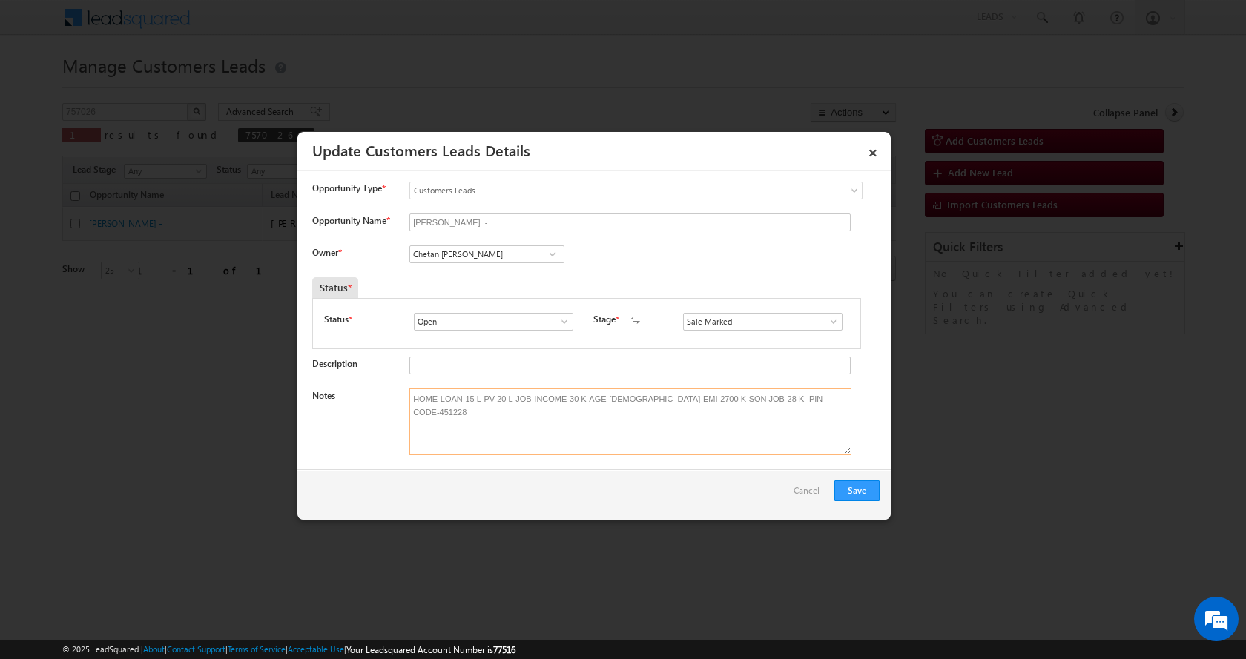
click at [412, 399] on textarea "HOME-LOAN-15 L-PV-20 L-JOB-INCOME-30 K-AGE-[DEMOGRAPHIC_DATA]-EMI-2700 K-SON JO…" at bounding box center [630, 422] width 442 height 67
paste textarea "[PERSON_NAME] -"
type textarea "[PERSON_NAME] --HOME-LOAN-15 L-PV-20 L-JOB-INCOME-30 K-AGE-[DEMOGRAPHIC_DATA]-E…"
click at [857, 481] on button "Save" at bounding box center [856, 491] width 45 height 21
